Goal: Task Accomplishment & Management: Use online tool/utility

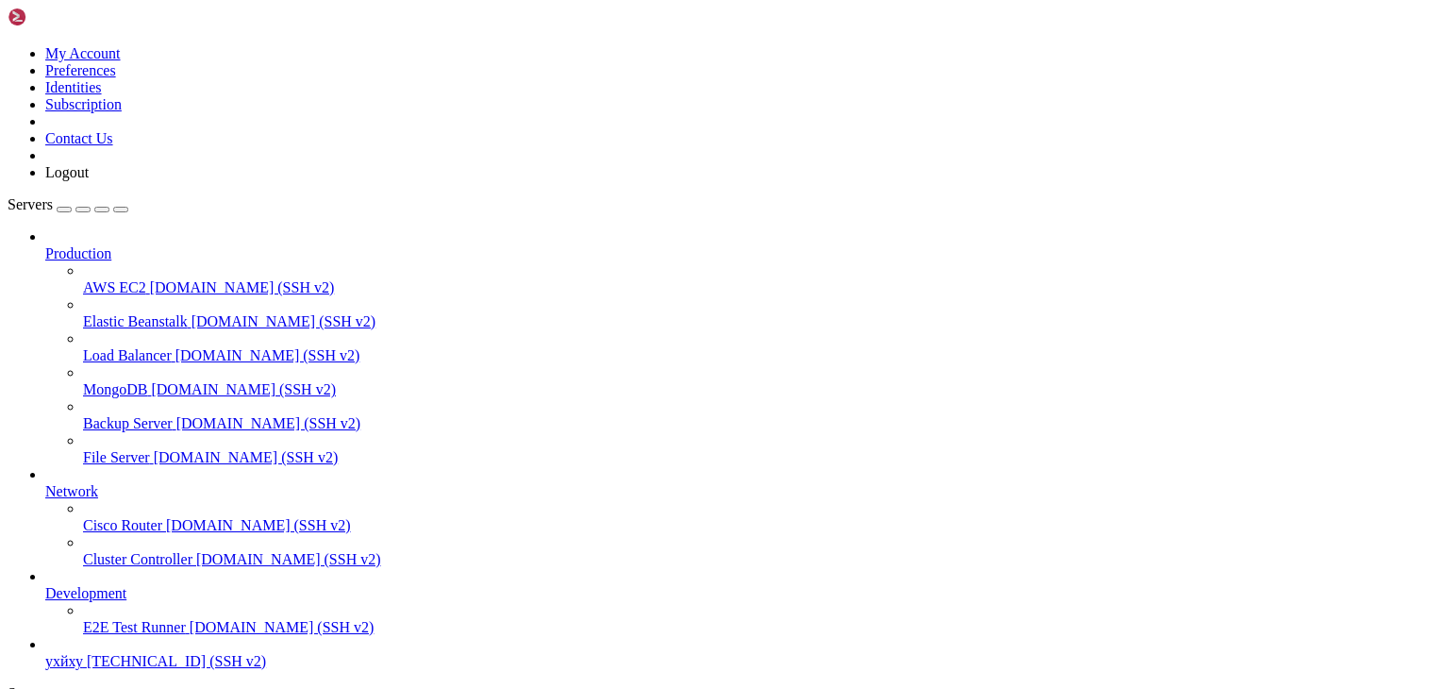
scroll to position [72, 0]
click at [83, 653] on span "ухйху" at bounding box center [64, 661] width 38 height 16
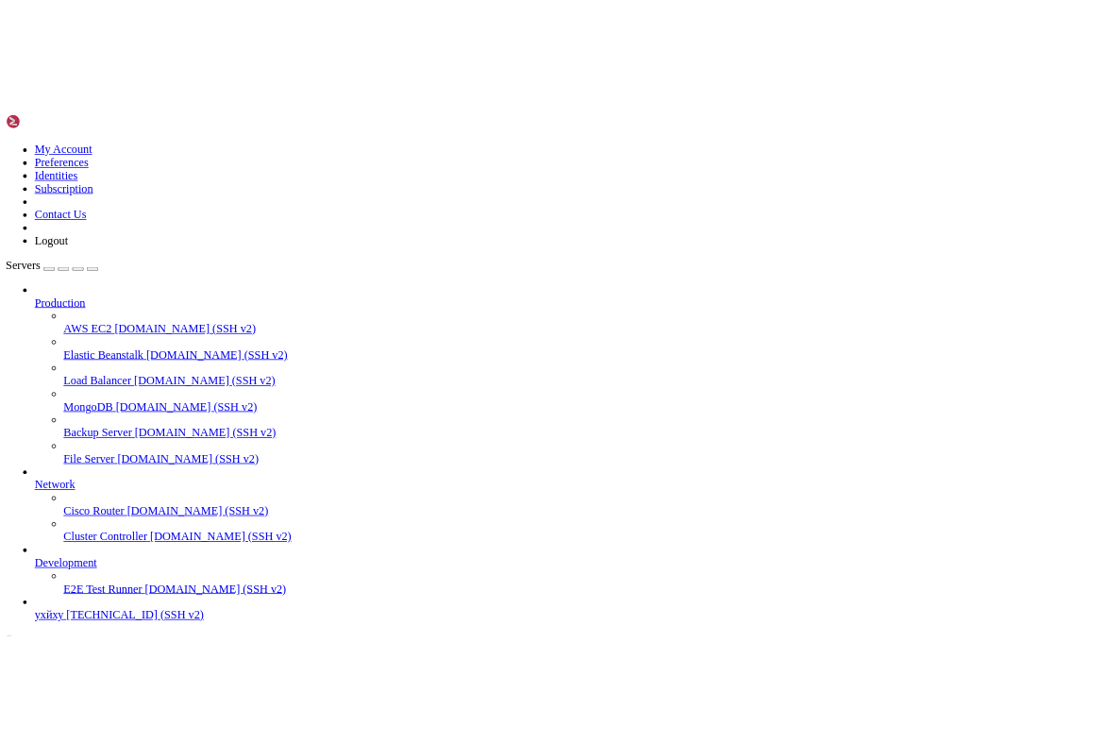
scroll to position [0, 0]
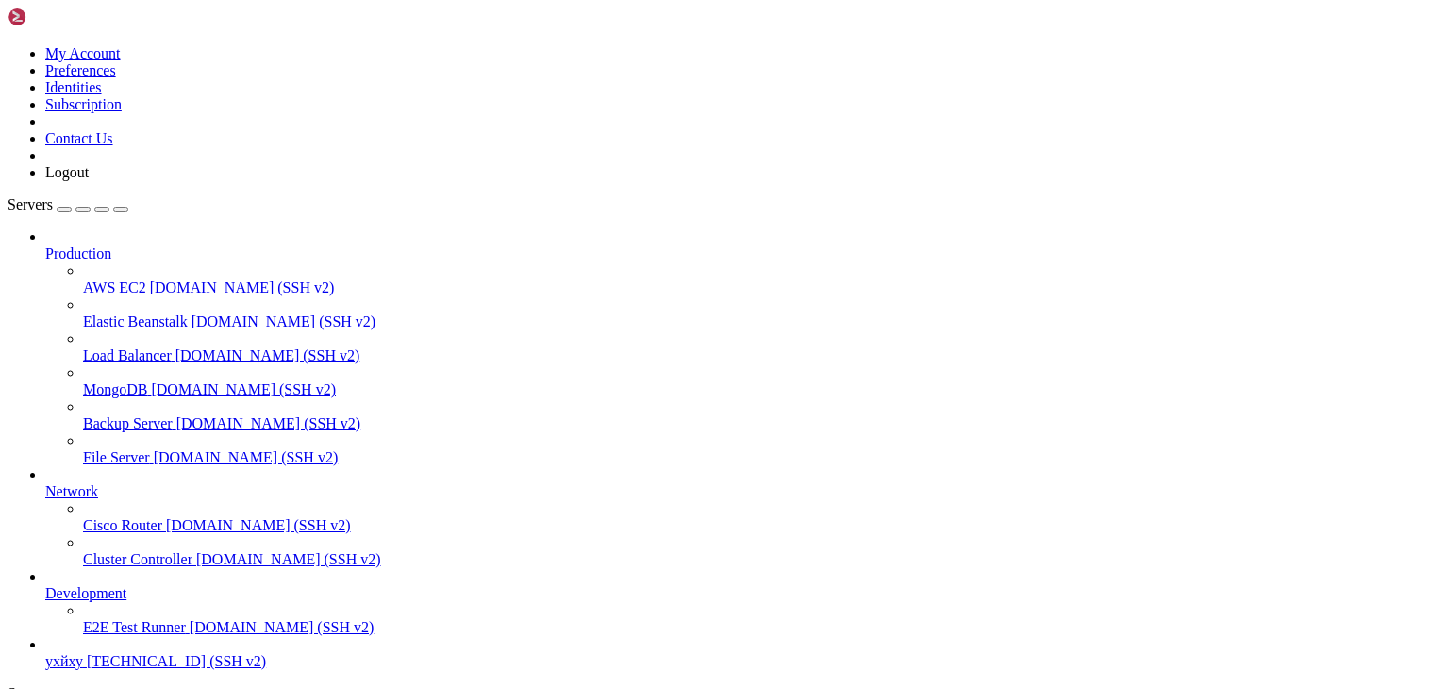
type input "/root"
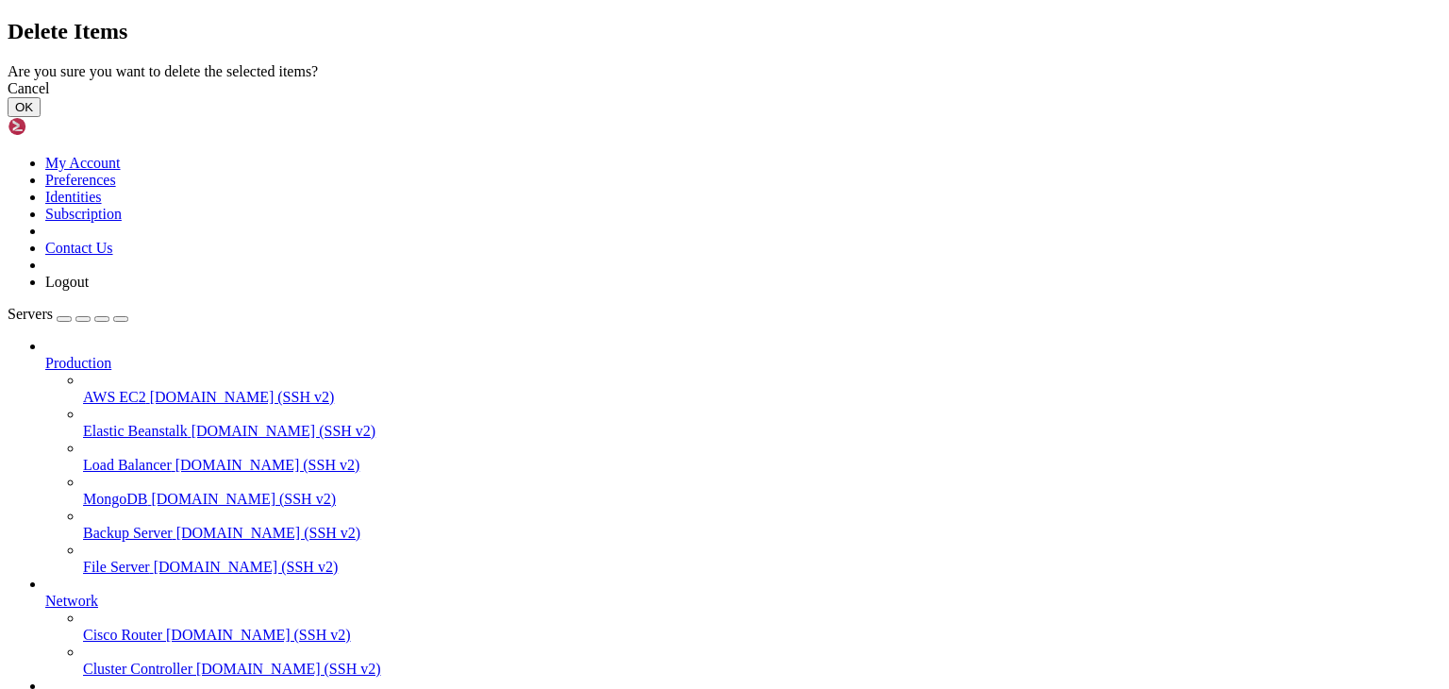
click at [41, 117] on button "OK" at bounding box center [24, 107] width 33 height 20
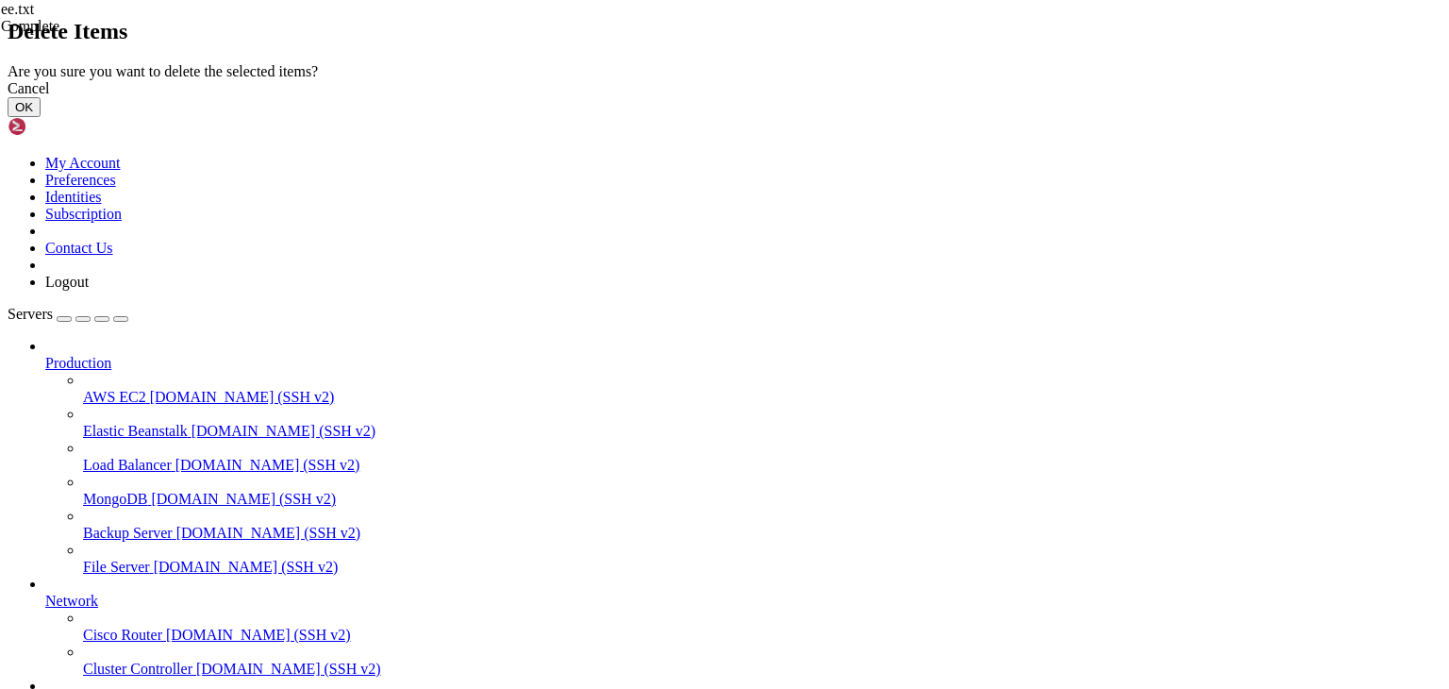
click at [41, 117] on button "OK" at bounding box center [24, 107] width 33 height 20
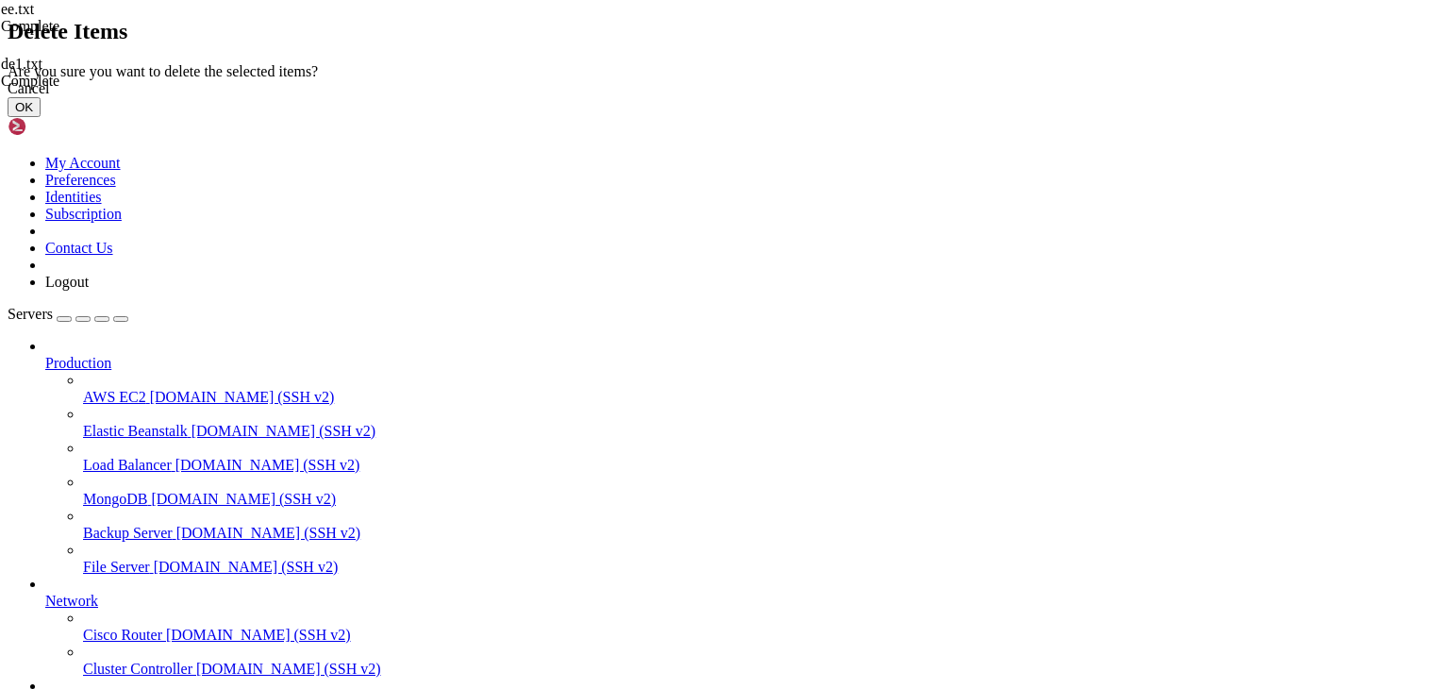
click at [41, 117] on button "OK" at bounding box center [24, 107] width 33 height 20
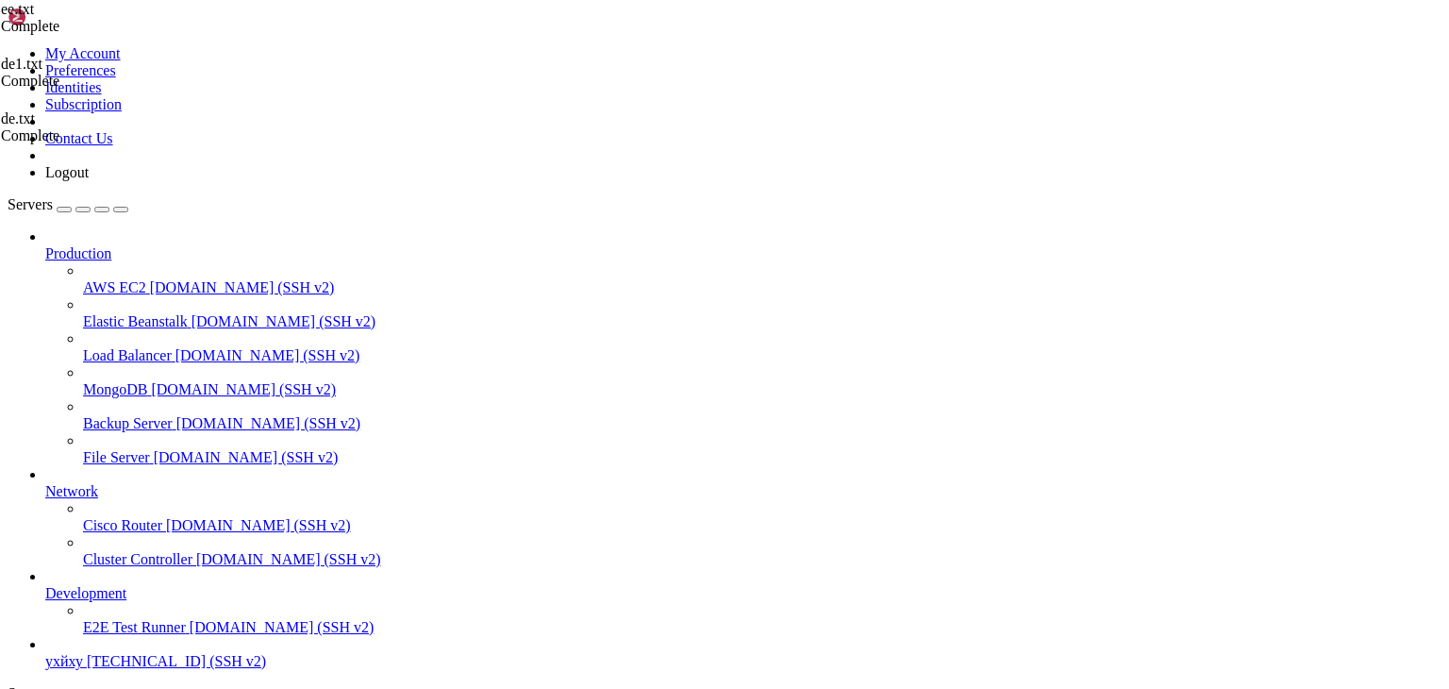
type textarea "# end"
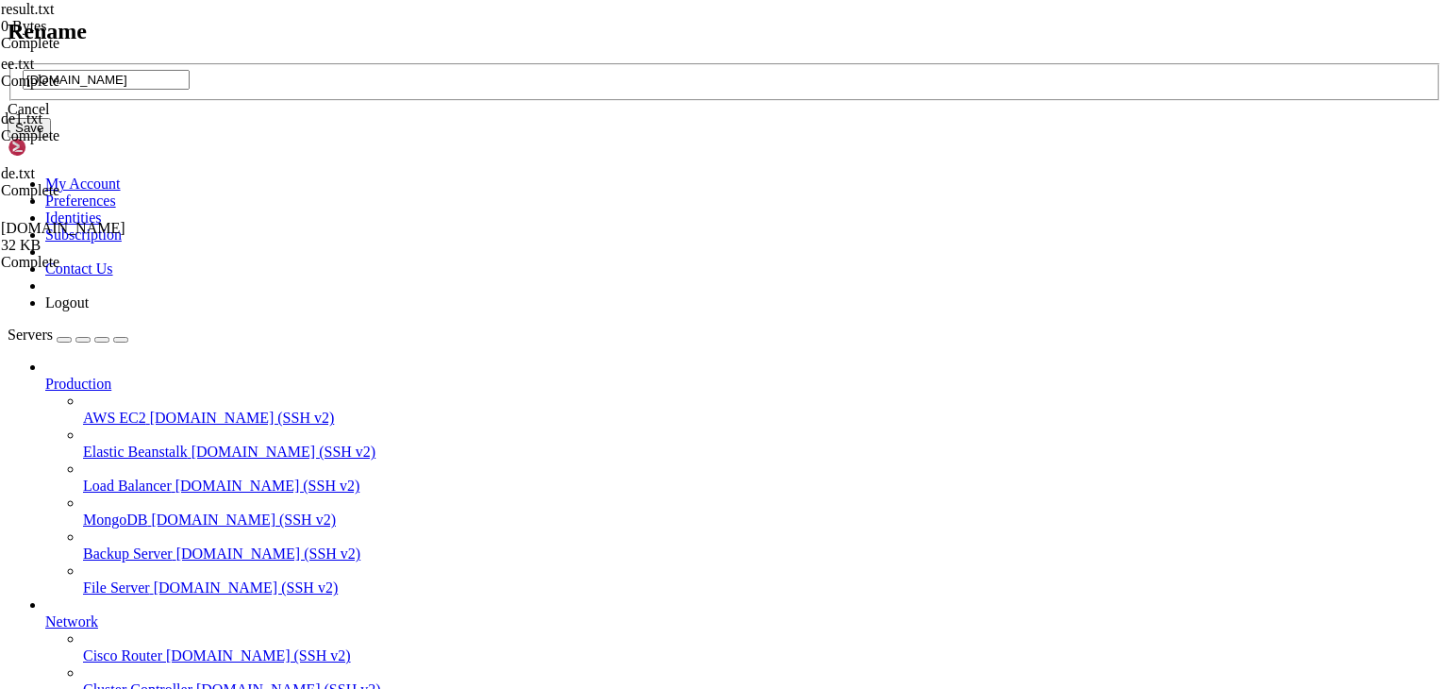
drag, startPoint x: 667, startPoint y: 334, endPoint x: 643, endPoint y: 343, distance: 26.3
click at [190, 90] on input "[DOMAIN_NAME]" at bounding box center [106, 80] width 167 height 20
type input "at.txt"
click at [51, 138] on button "Save" at bounding box center [29, 128] width 43 height 20
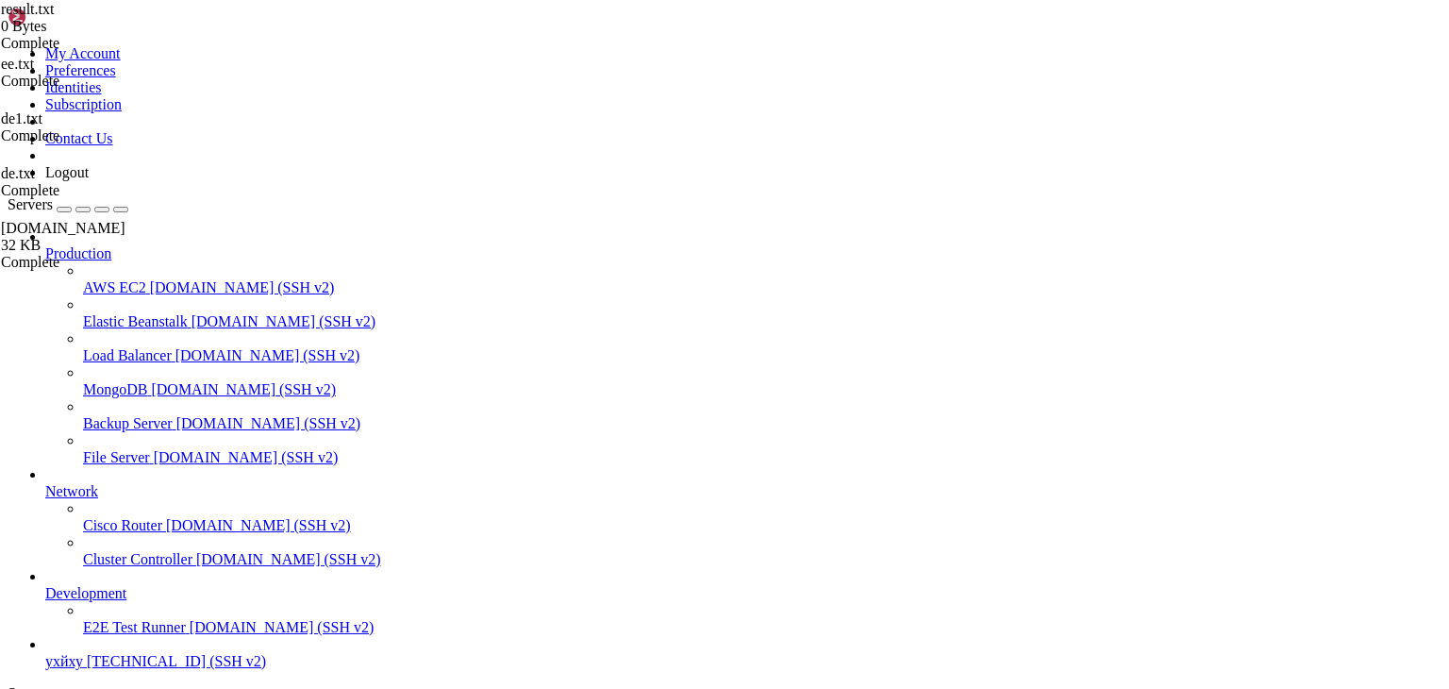
drag, startPoint x: 676, startPoint y: 635, endPoint x: 647, endPoint y: 517, distance: 121.3
